Goal: Task Accomplishment & Management: Complete application form

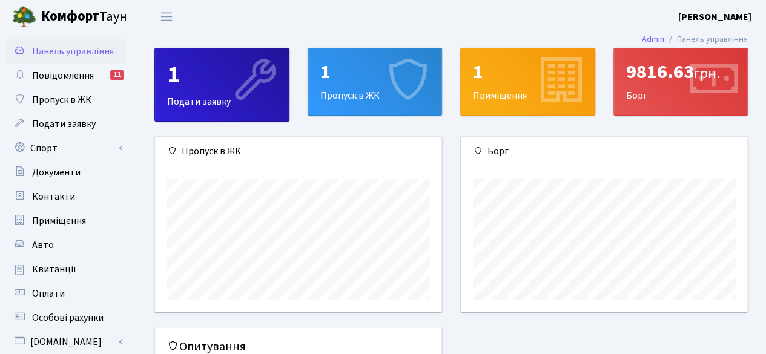
scroll to position [174, 287]
click at [370, 75] on div "1" at bounding box center [375, 72] width 110 height 23
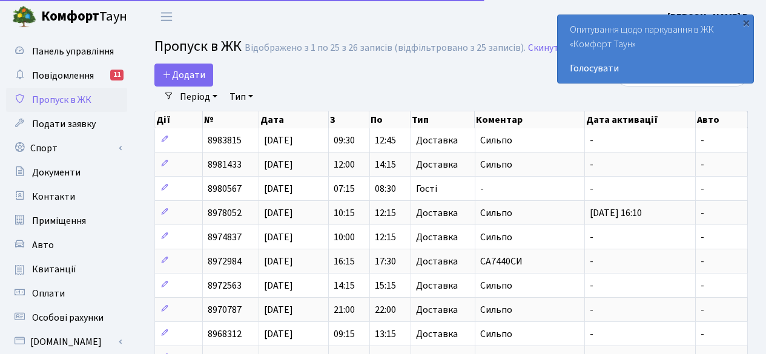
select select "25"
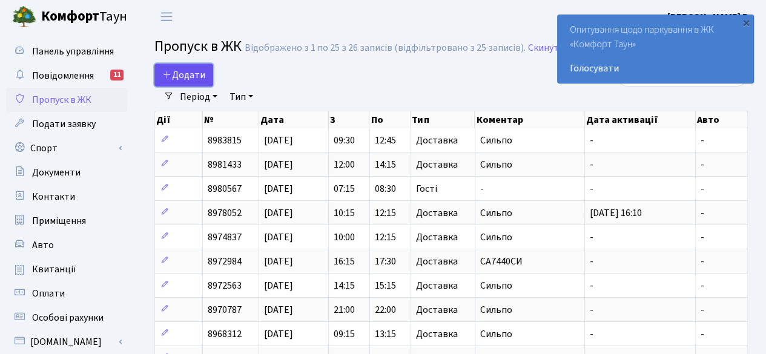
click at [182, 67] on link "Додати" at bounding box center [183, 75] width 59 height 23
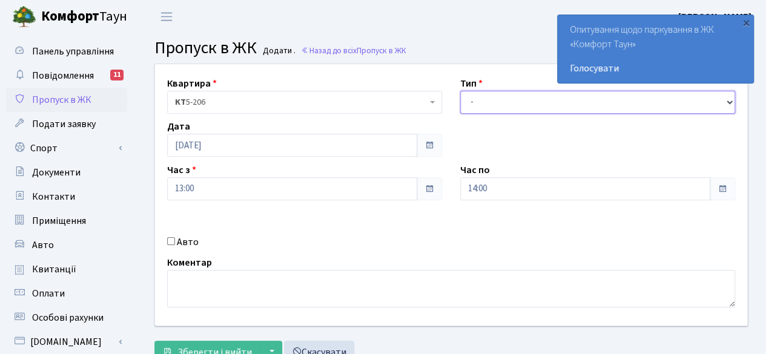
click at [543, 99] on select "- Доставка Таксі Гості Сервіс" at bounding box center [597, 102] width 275 height 23
select select "1"
click at [460, 91] on select "- Доставка Таксі Гості Сервіс" at bounding box center [597, 102] width 275 height 23
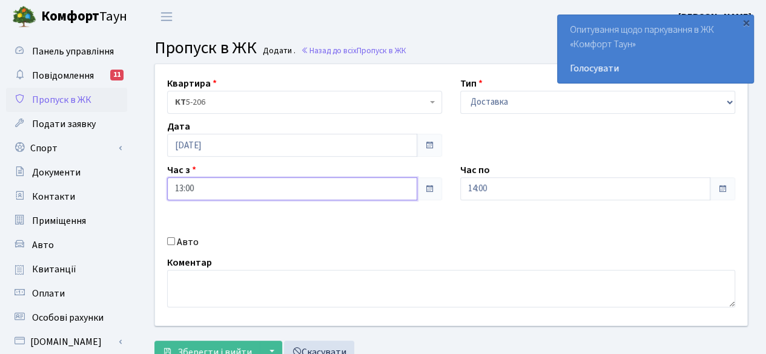
click at [385, 188] on input "13:00" at bounding box center [292, 188] width 250 height 23
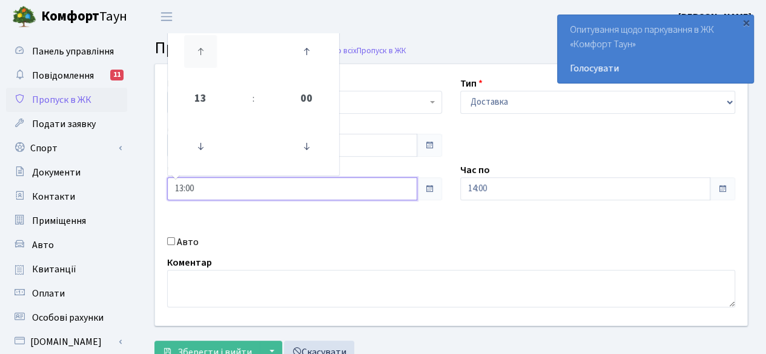
click at [200, 47] on icon at bounding box center [200, 51] width 33 height 33
type input "14:00"
click at [396, 247] on div "Авто" at bounding box center [304, 242] width 293 height 15
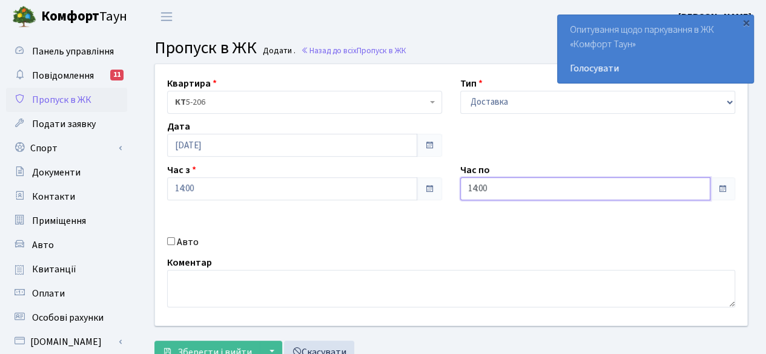
click at [683, 186] on input "14:00" at bounding box center [585, 188] width 250 height 23
click at [494, 46] on icon at bounding box center [493, 51] width 33 height 33
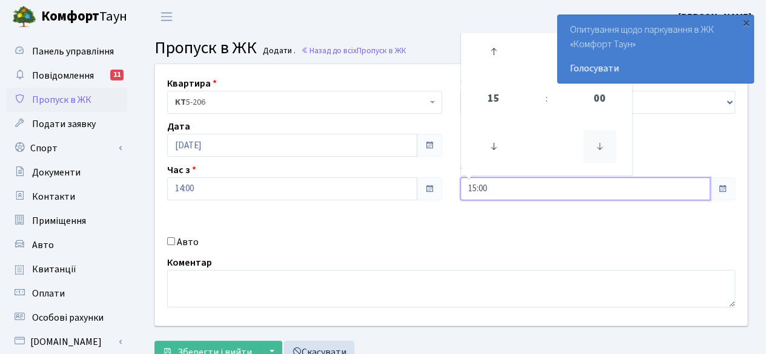
click at [596, 144] on icon at bounding box center [599, 146] width 33 height 33
click at [495, 52] on icon at bounding box center [493, 51] width 33 height 33
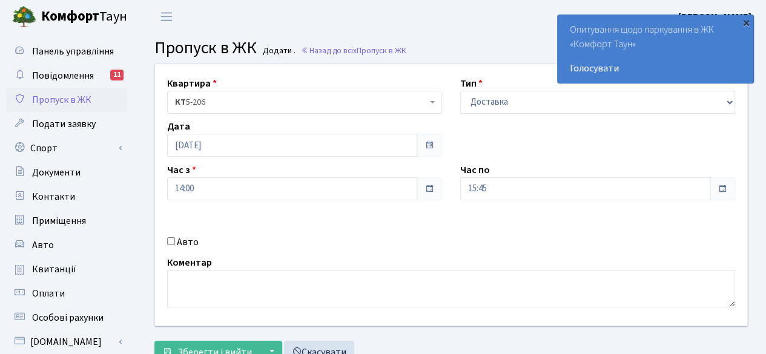
click at [746, 18] on div "×" at bounding box center [746, 22] width 12 height 12
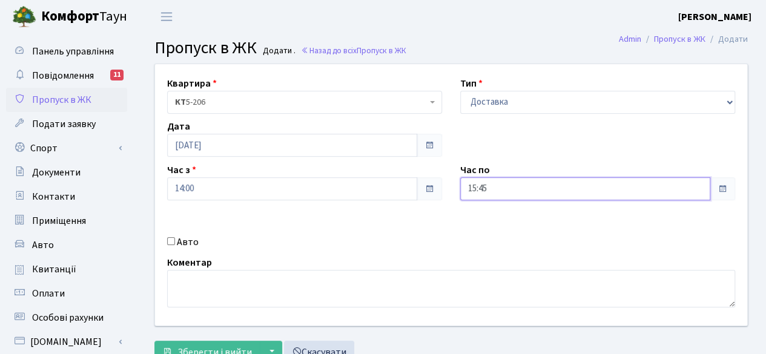
click at [593, 187] on input "15:45" at bounding box center [585, 188] width 250 height 23
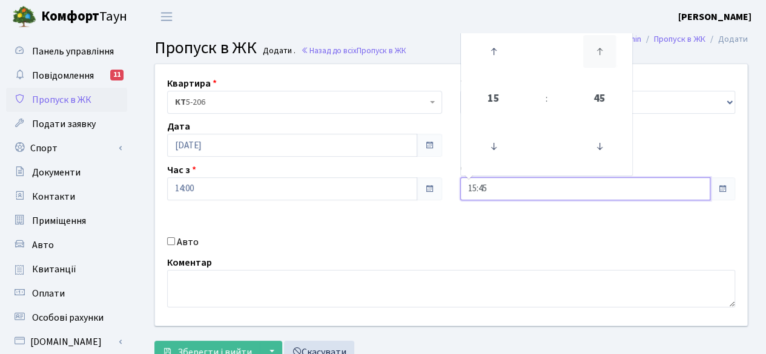
click at [597, 52] on icon at bounding box center [599, 51] width 33 height 33
click at [493, 150] on icon at bounding box center [493, 146] width 33 height 33
click at [600, 148] on icon at bounding box center [599, 146] width 33 height 33
click at [603, 45] on icon at bounding box center [599, 51] width 33 height 33
click at [602, 49] on icon at bounding box center [599, 51] width 33 height 33
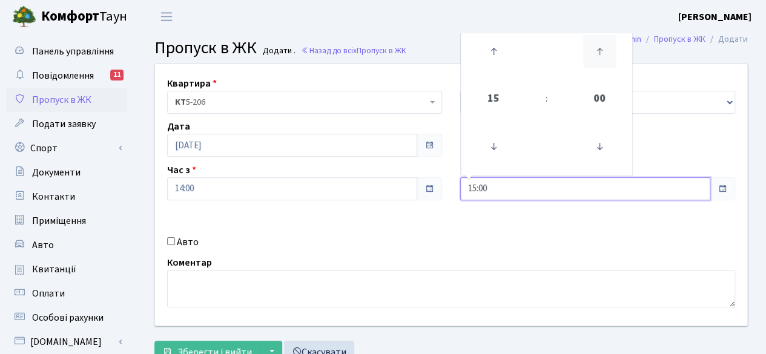
type input "15:15"
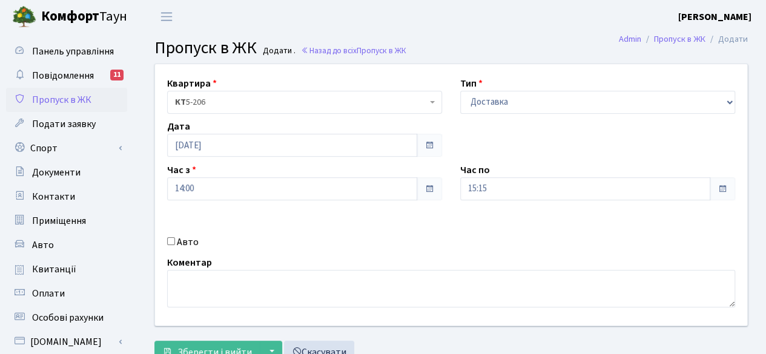
click at [534, 251] on div "Квартира <b>КТ</b>&nbsp;&nbsp;&nbsp;&nbsp;5-206 КТ 5-206 Тип - Доставка Таксі Г…" at bounding box center [451, 195] width 611 height 262
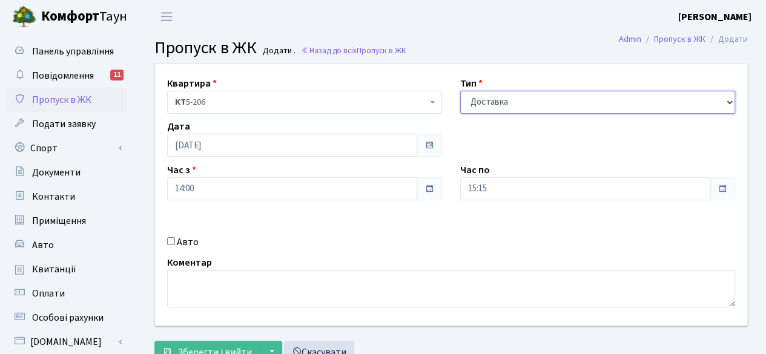
click at [561, 96] on select "- Доставка Таксі Гості Сервіс" at bounding box center [597, 102] width 275 height 23
select select "3"
click at [460, 91] on select "- Доставка Таксі Гості Сервіс" at bounding box center [597, 102] width 275 height 23
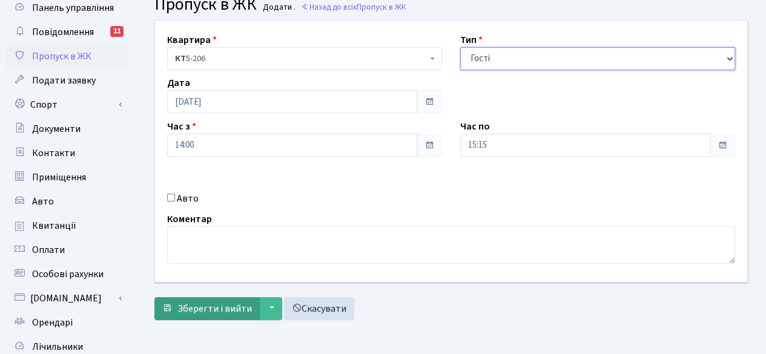
scroll to position [61, 0]
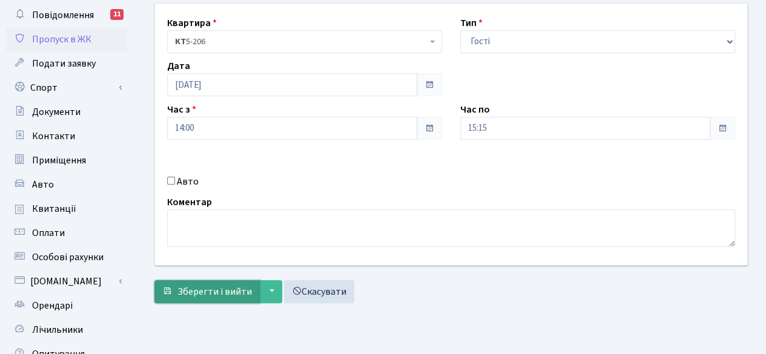
click at [200, 286] on span "Зберегти і вийти" at bounding box center [214, 291] width 74 height 13
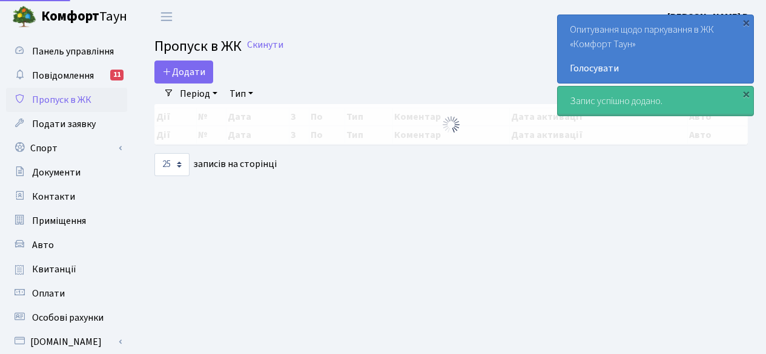
select select "25"
